Goal: Task Accomplishment & Management: Use online tool/utility

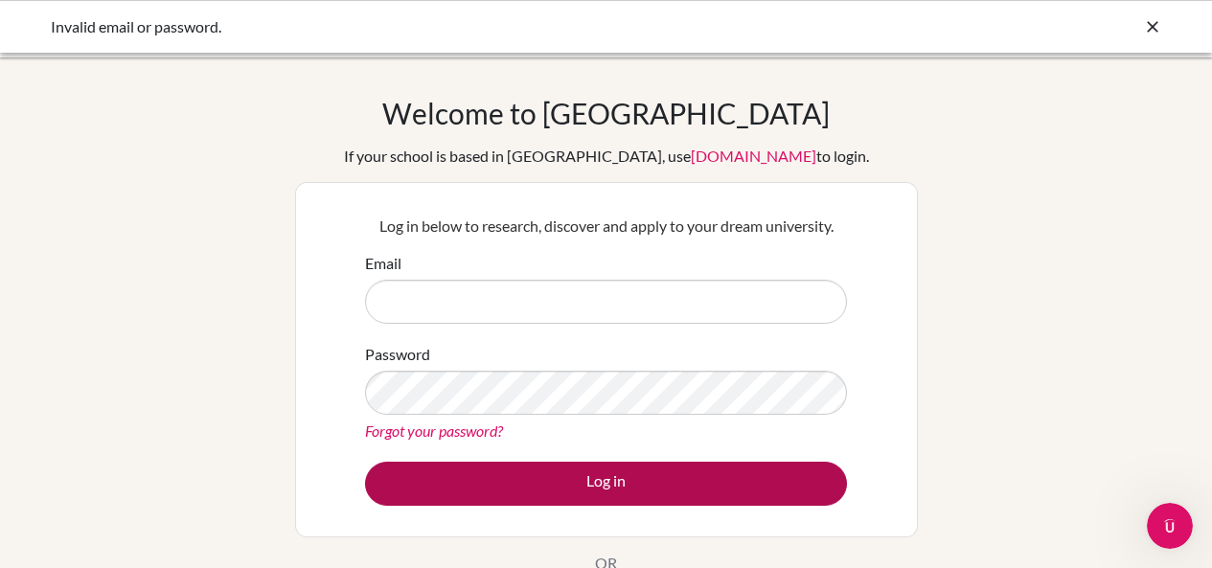
type input "harmeet@inventureacademy.com"
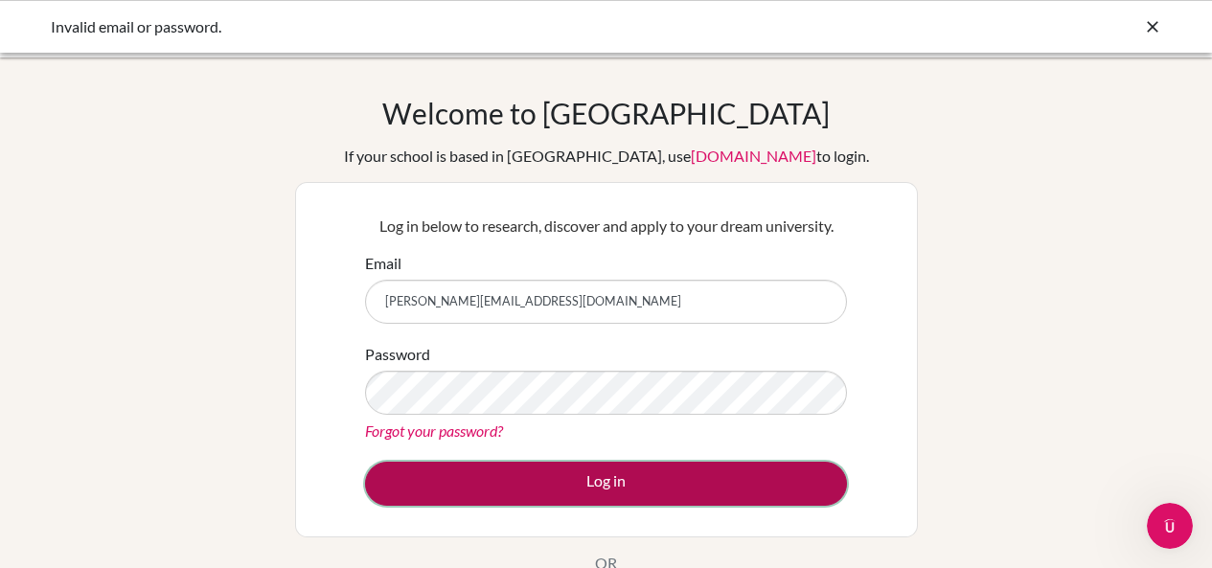
click at [621, 484] on button "Log in" at bounding box center [606, 484] width 482 height 44
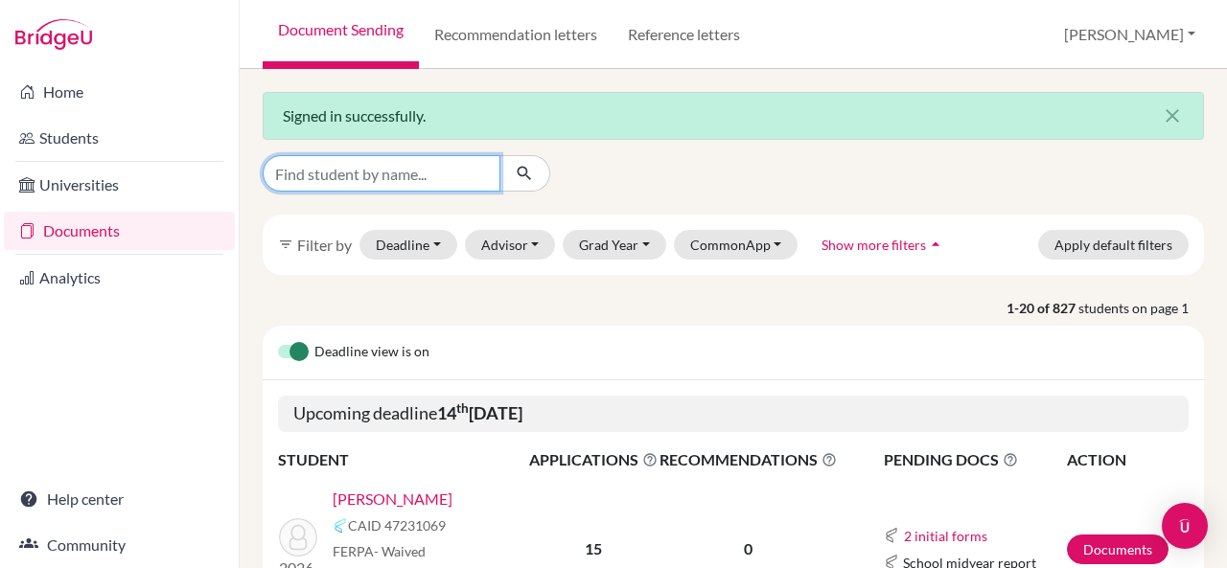
click at [464, 170] on input "Find student by name..." at bounding box center [382, 173] width 238 height 36
type input "shreya sachin"
click button "submit" at bounding box center [524, 173] width 51 height 36
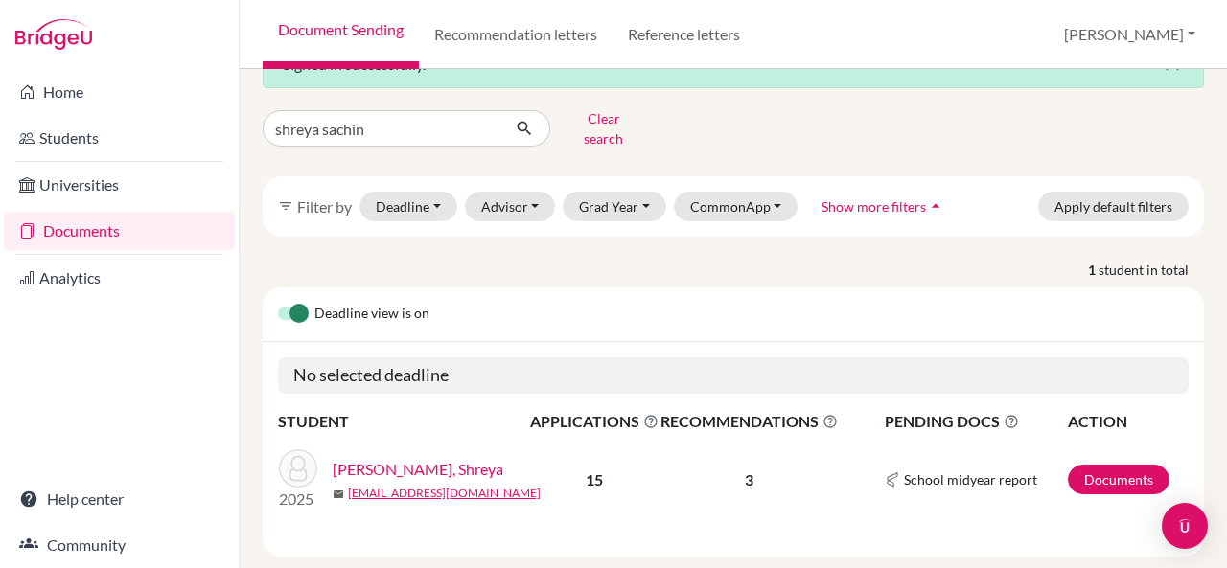
scroll to position [72, 0]
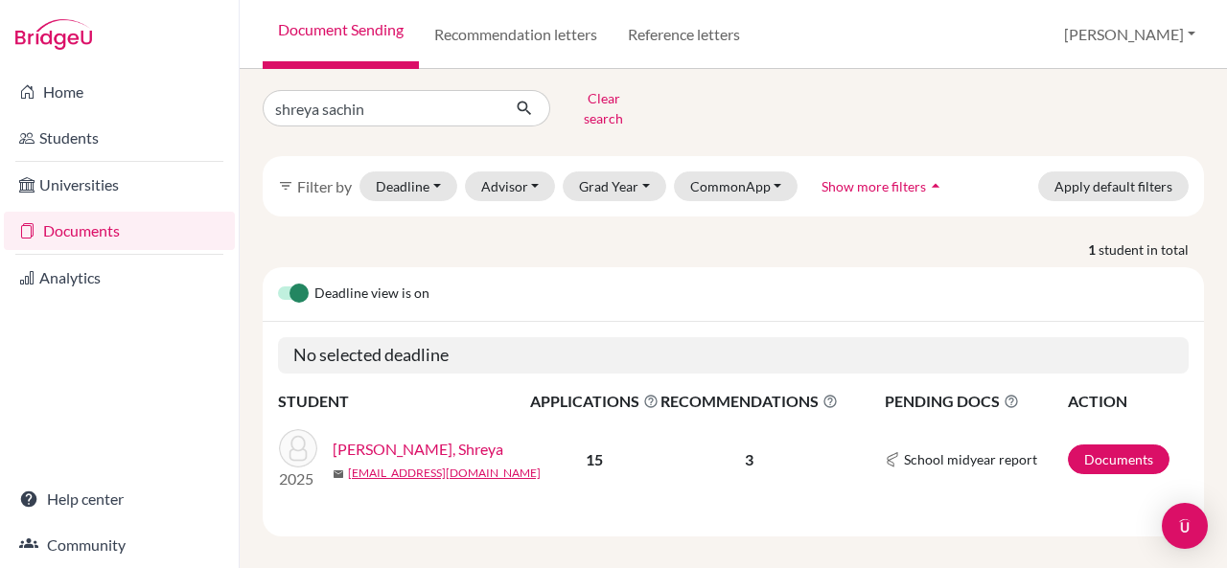
click at [407, 438] on link "[PERSON_NAME], Shreya" at bounding box center [418, 449] width 171 height 23
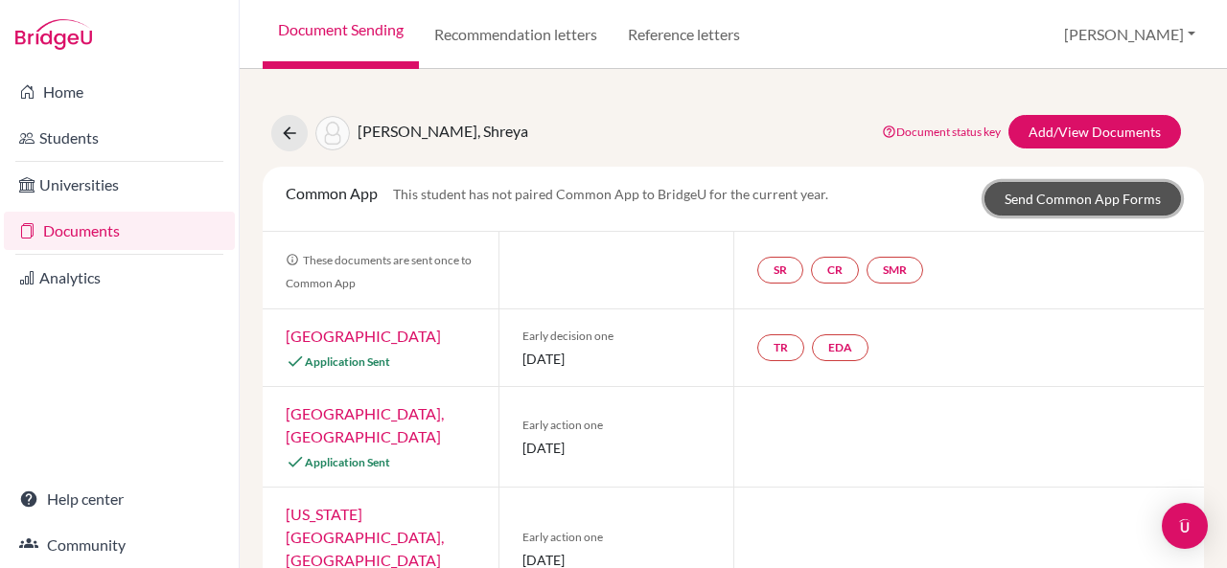
click at [1038, 195] on link "Send Common App Forms" at bounding box center [1082, 199] width 196 height 34
